Goal: Information Seeking & Learning: Understand process/instructions

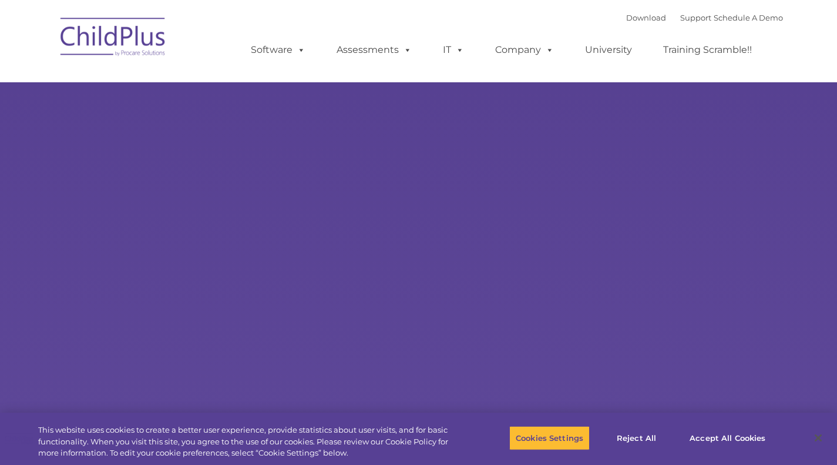
type input ""
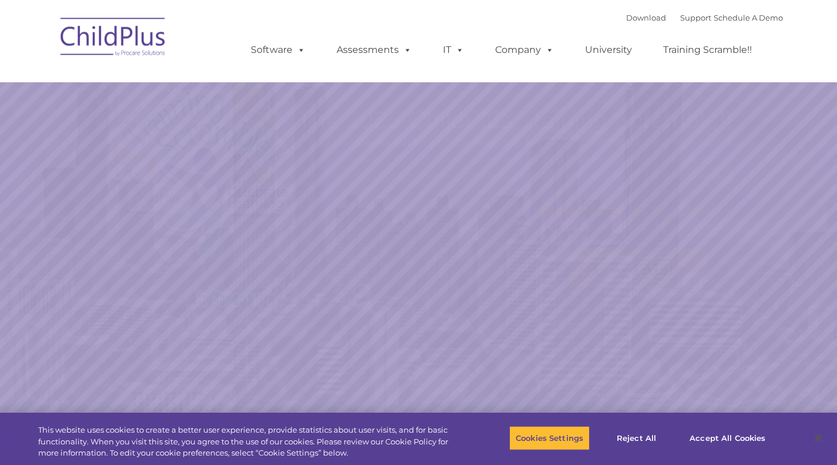
select select "MEDIUM"
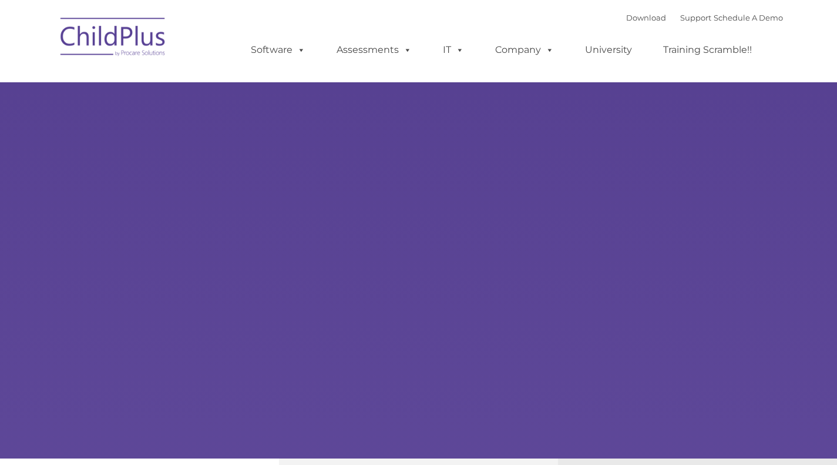
type input ""
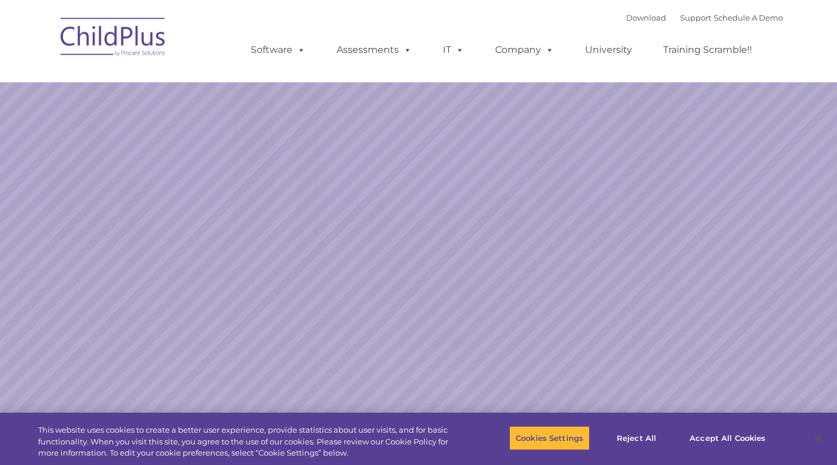
select select "MEDIUM"
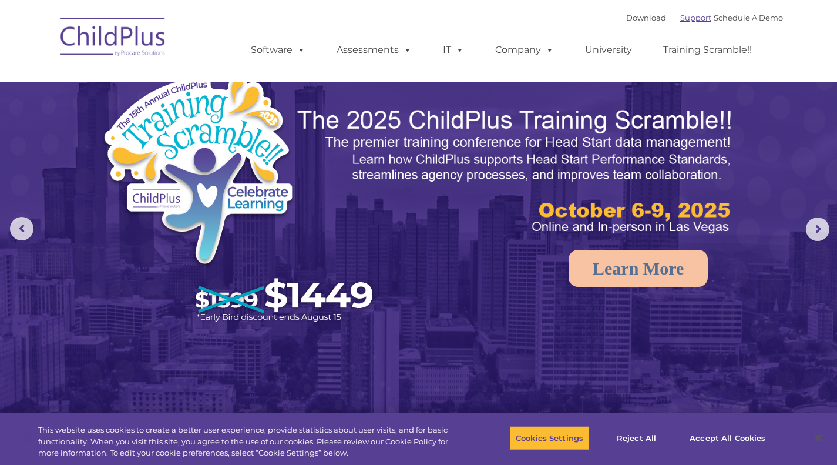
click at [683, 15] on link "Support" at bounding box center [695, 17] width 31 height 9
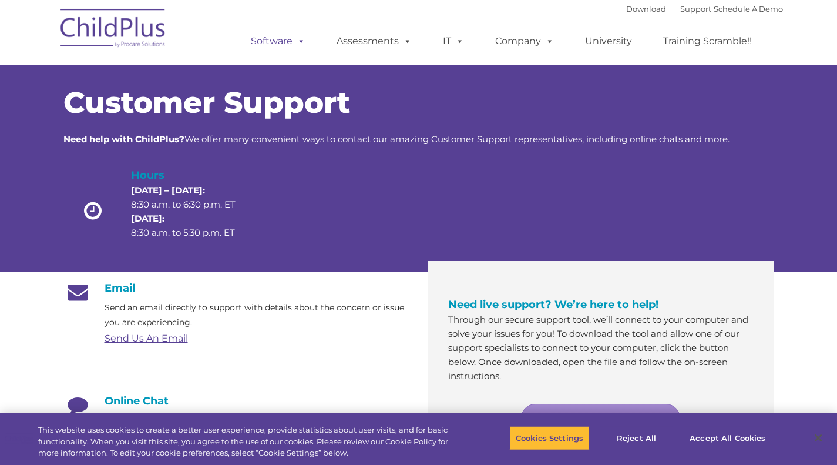
click at [297, 42] on span at bounding box center [299, 40] width 13 height 11
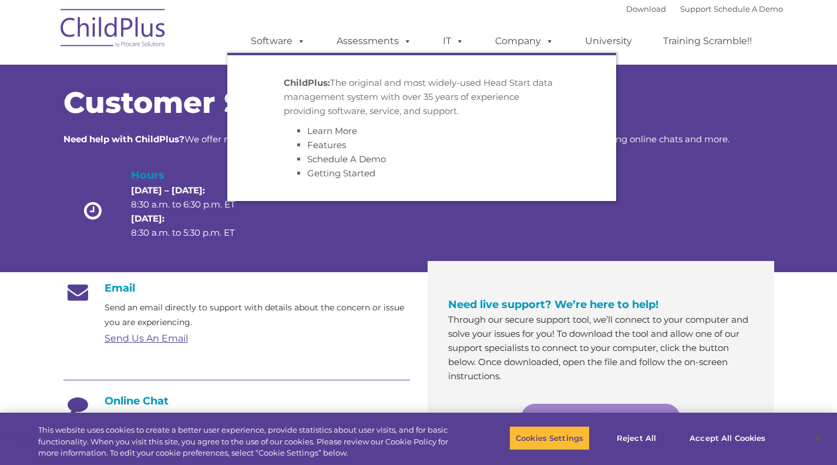
click at [357, 329] on p "Send an email directly to support with details about the concern or issue you a…" at bounding box center [257, 314] width 305 height 29
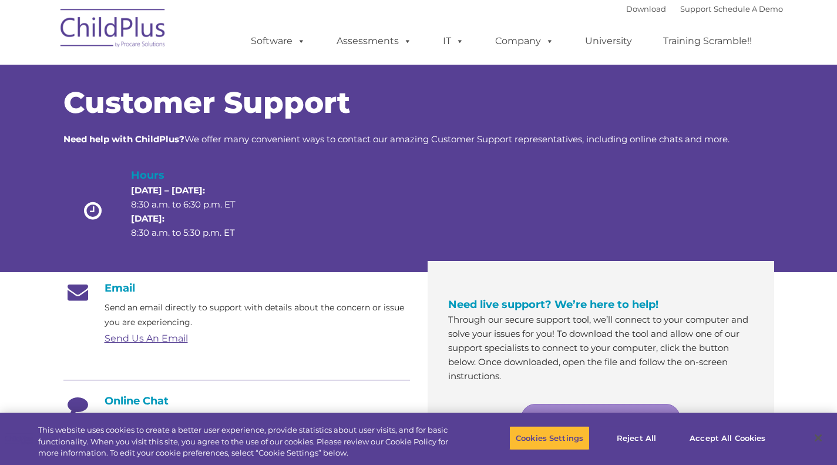
click at [408, 43] on span at bounding box center [405, 40] width 13 height 11
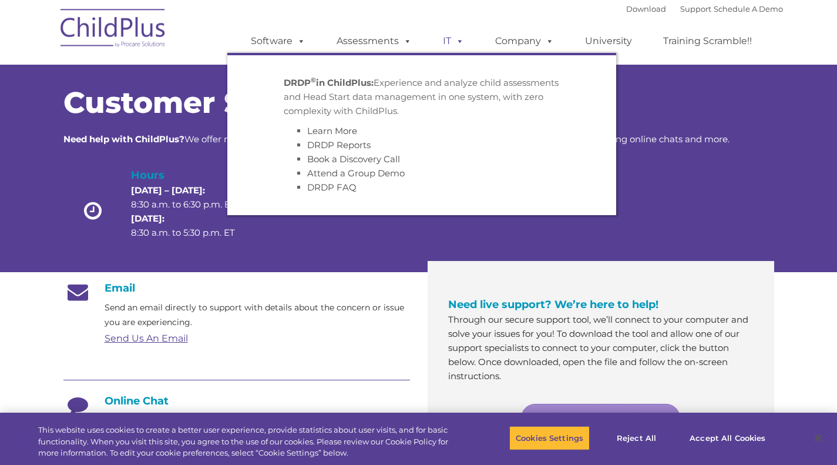
click at [459, 46] on span at bounding box center [457, 40] width 13 height 11
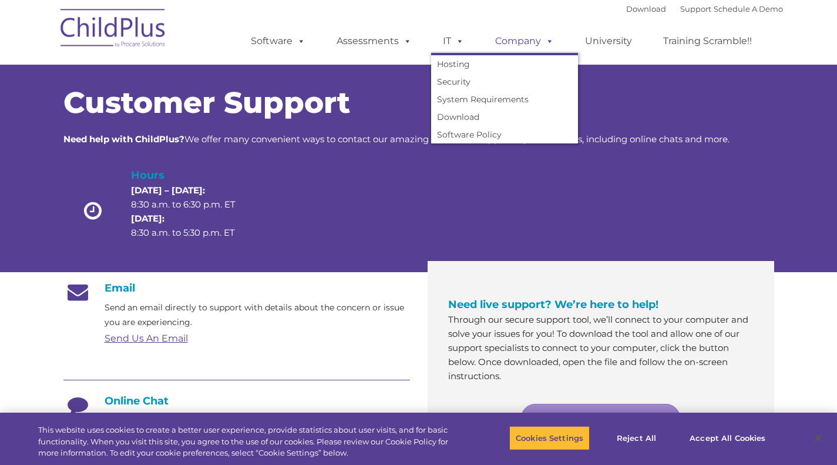
click at [548, 46] on span at bounding box center [547, 40] width 13 height 11
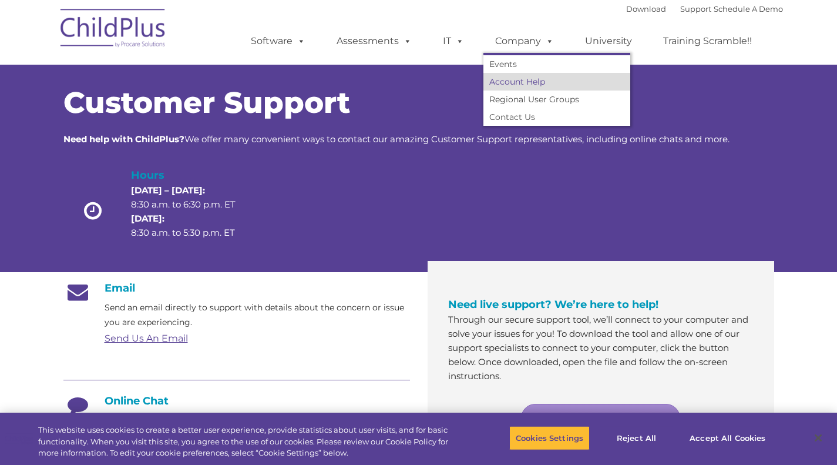
click at [535, 83] on link "Account Help" at bounding box center [556, 82] width 147 height 18
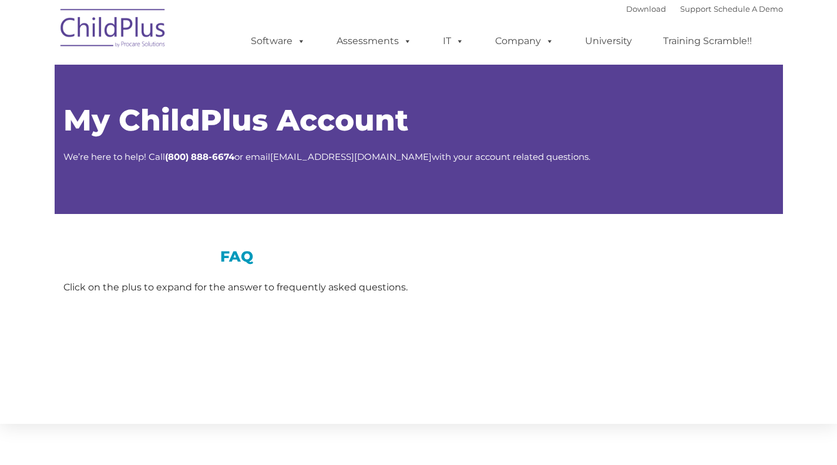
type input ""
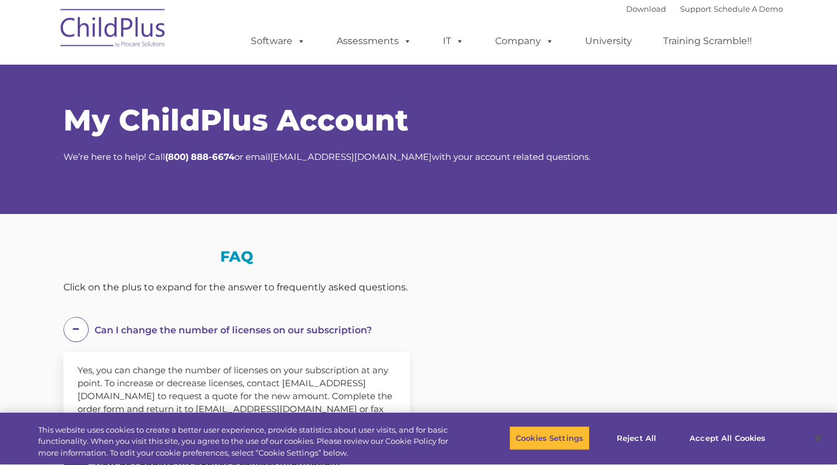
select select "MEDIUM"
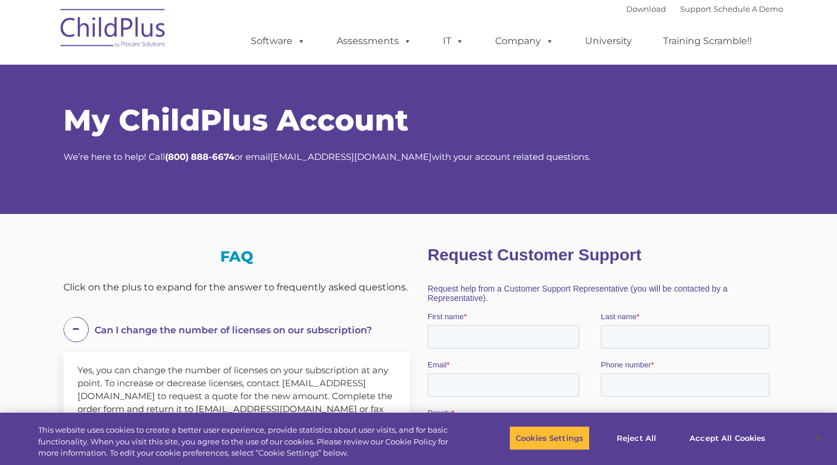
click at [119, 31] on img at bounding box center [113, 30] width 117 height 59
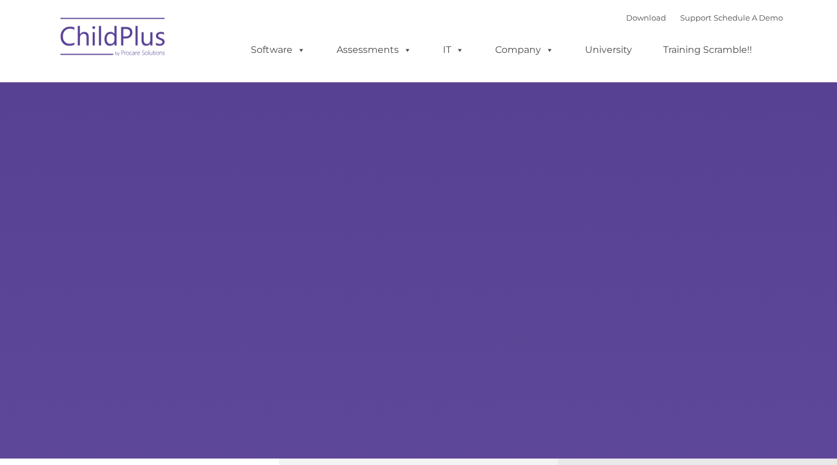
type input ""
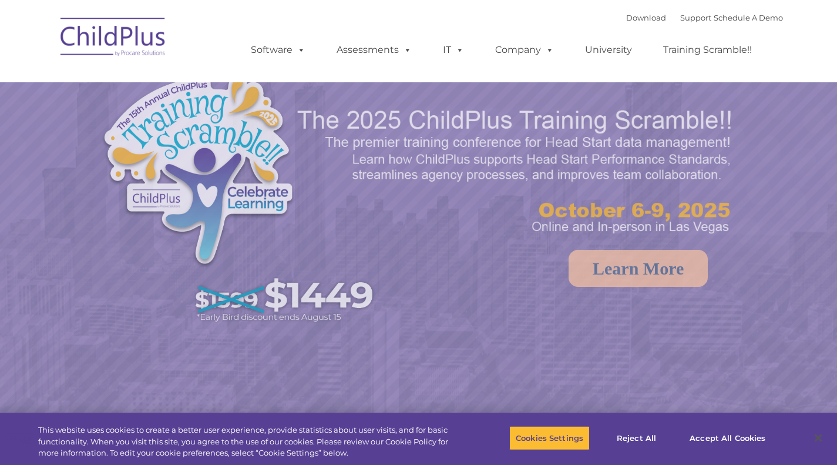
select select "MEDIUM"
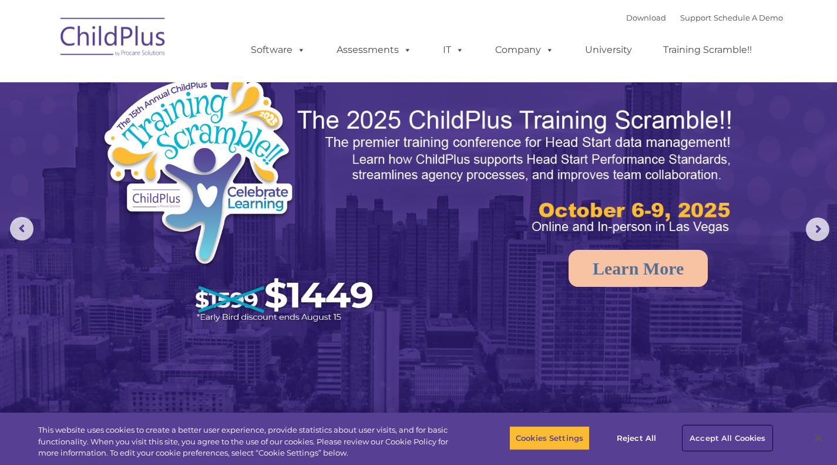
click at [734, 443] on button "Accept All Cookies" at bounding box center [727, 437] width 89 height 25
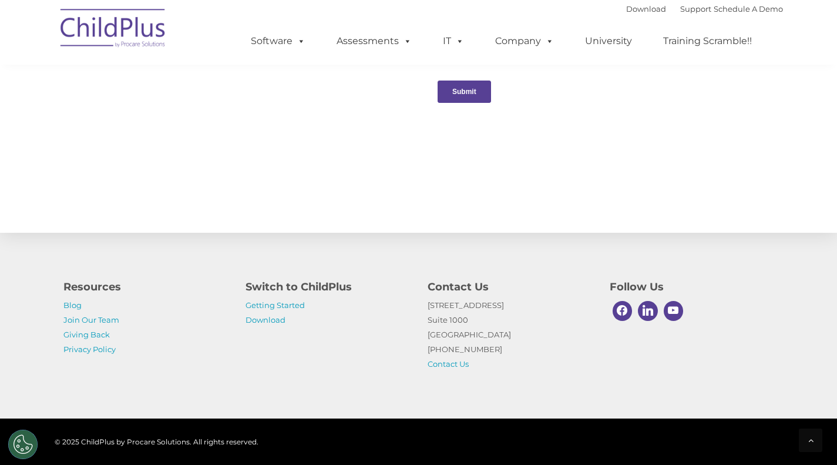
scroll to position [1265, 0]
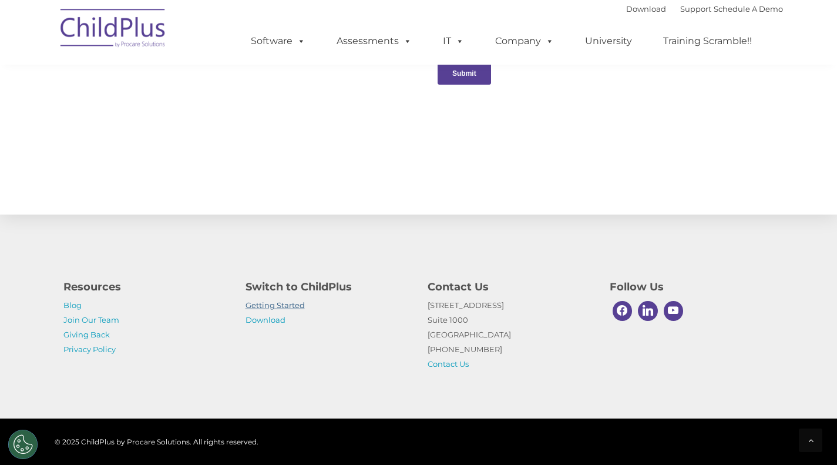
click at [273, 304] on link "Getting Started" at bounding box center [275, 304] width 59 height 9
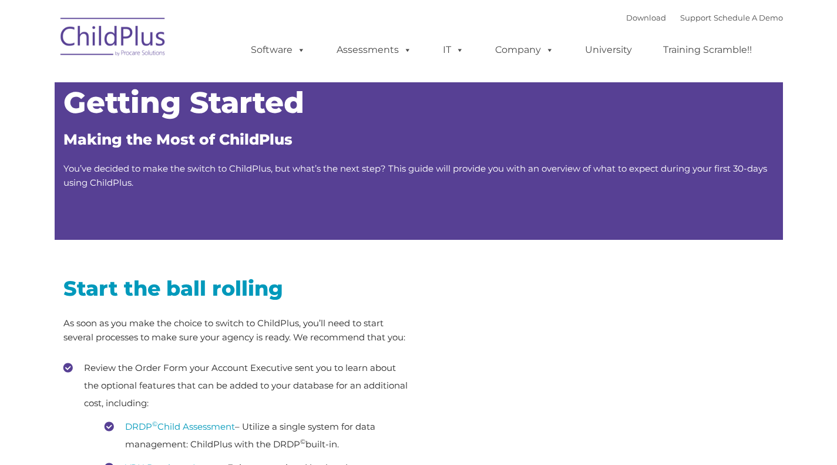
type input ""
